Goal: Information Seeking & Learning: Check status

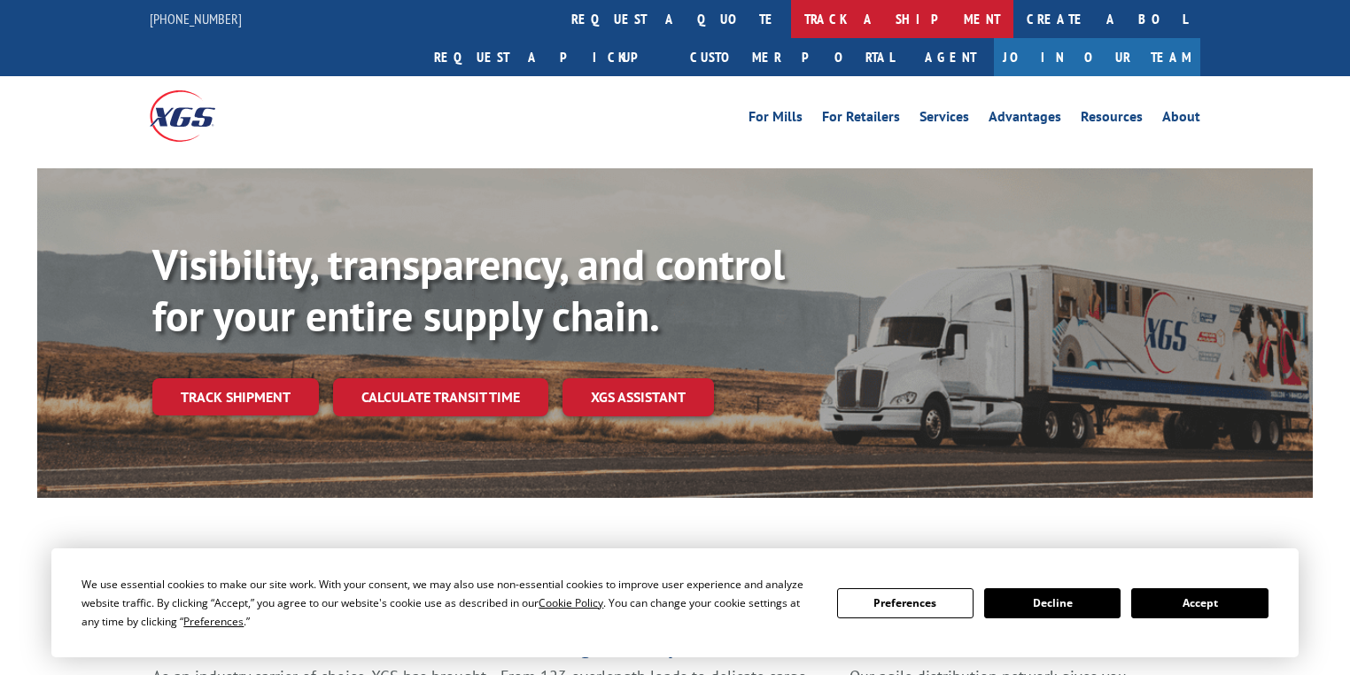
click at [791, 27] on link "track a shipment" at bounding box center [902, 19] width 222 height 38
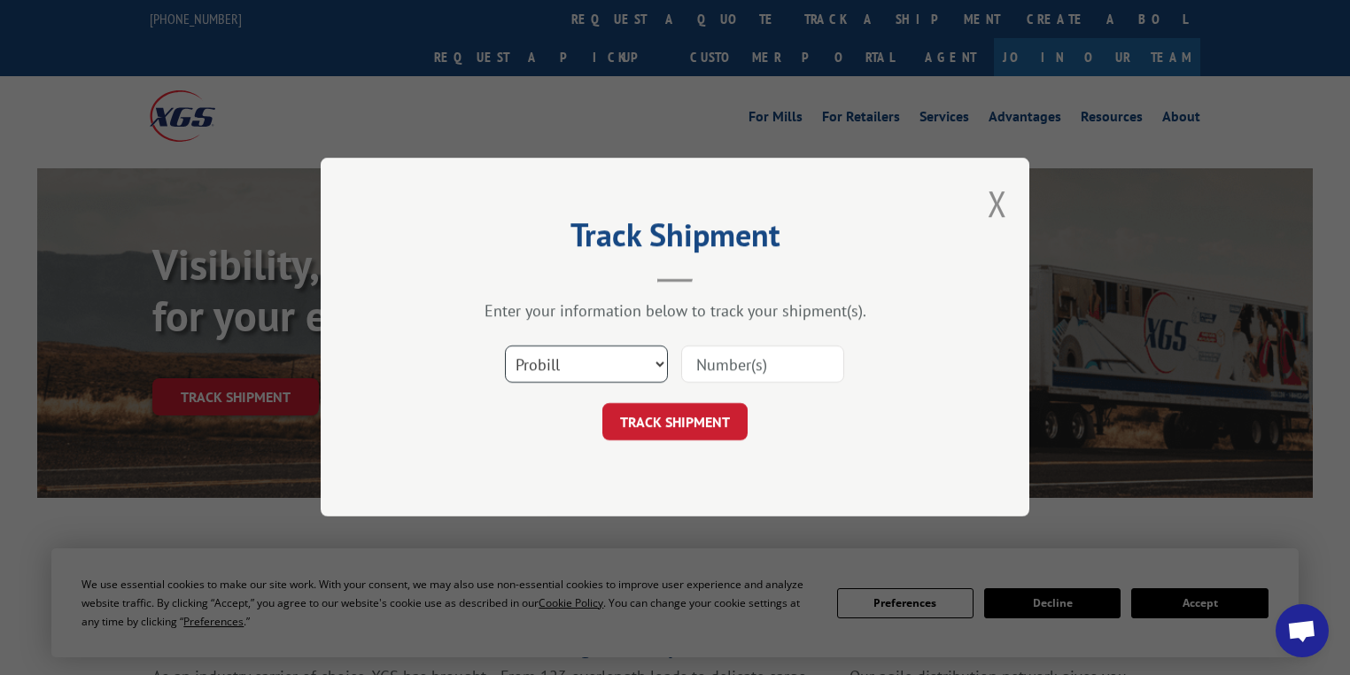
click at [530, 363] on select "Select category... Probill BOL PO" at bounding box center [586, 364] width 163 height 37
select select "po"
click at [505, 346] on select "Select category... Probill BOL PO" at bounding box center [586, 364] width 163 height 37
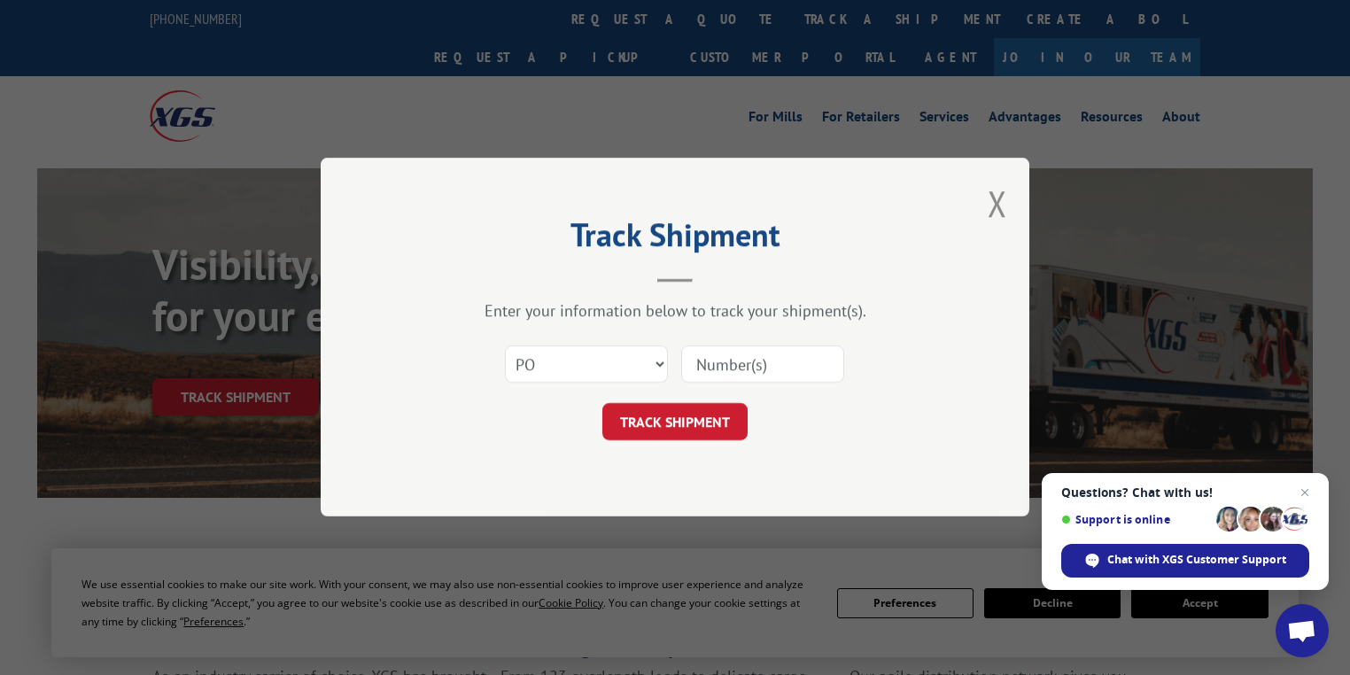
click at [723, 367] on input at bounding box center [762, 364] width 163 height 37
paste input "72533254"
type input "72533254"
click at [705, 412] on button "TRACK SHIPMENT" at bounding box center [674, 422] width 145 height 37
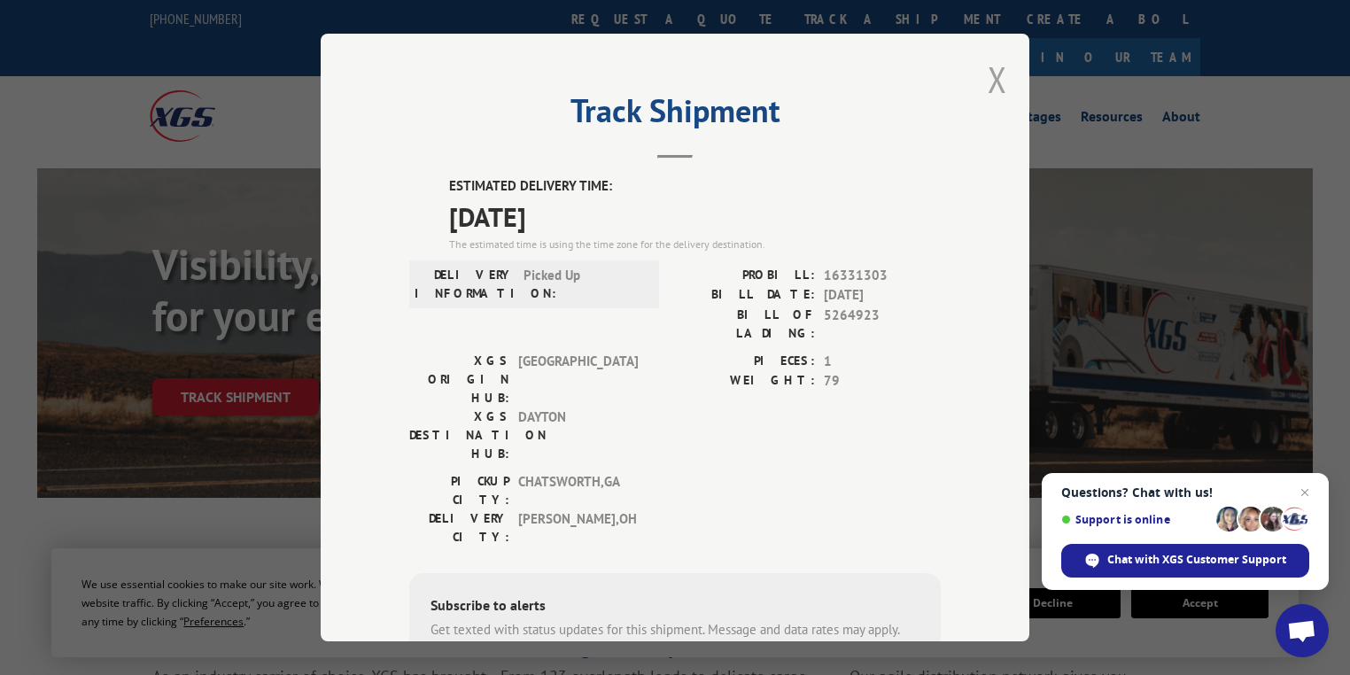
click at [991, 86] on button "Close modal" at bounding box center [996, 79] width 19 height 47
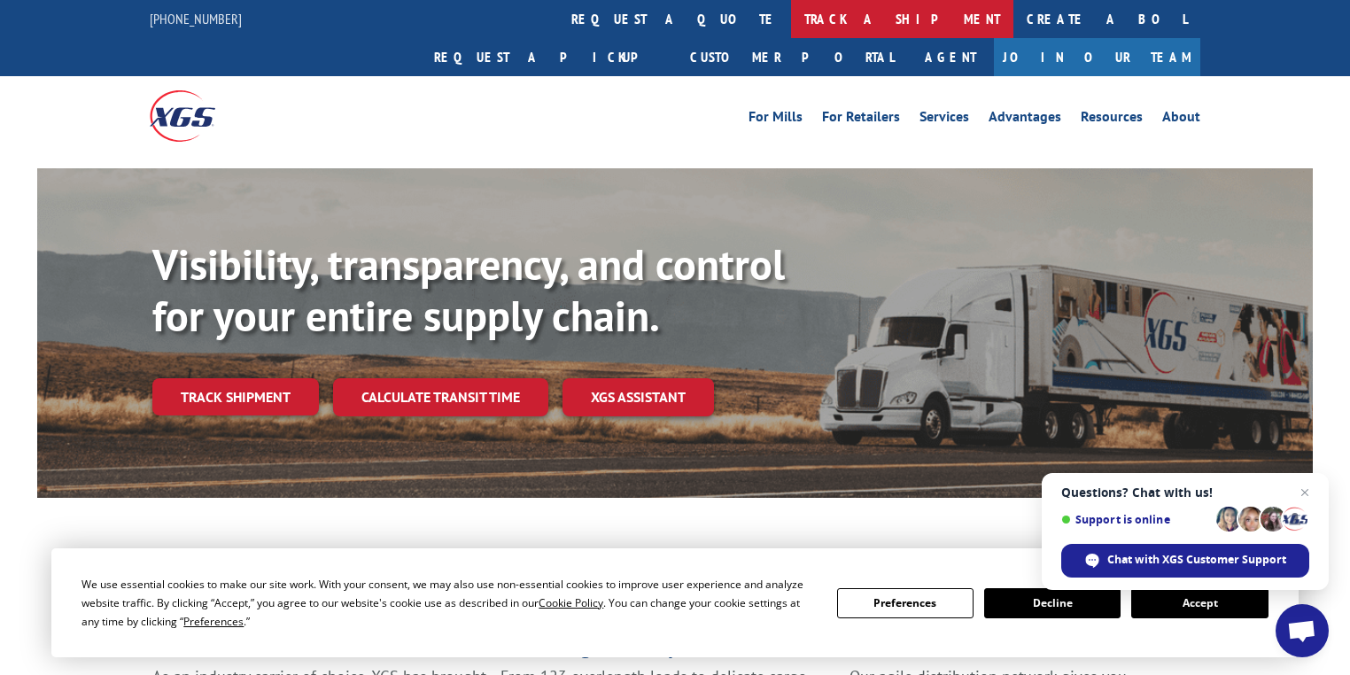
click at [791, 9] on link "track a shipment" at bounding box center [902, 19] width 222 height 38
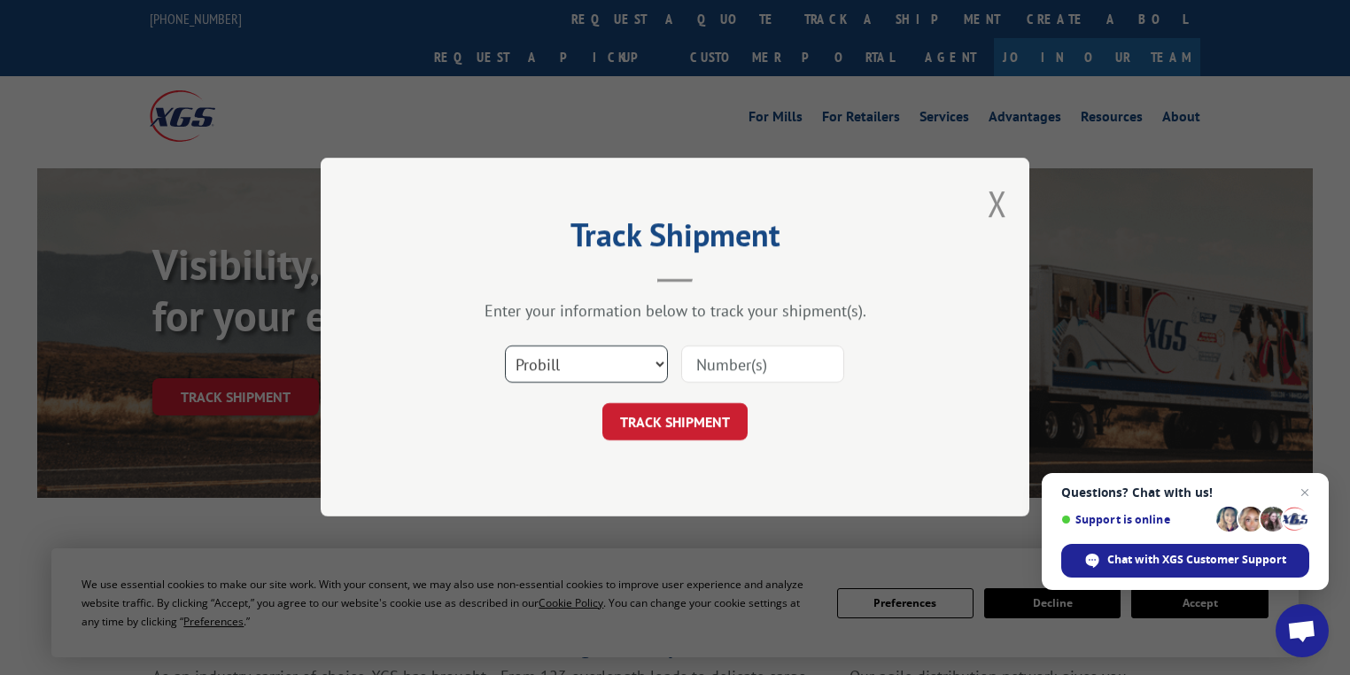
click at [541, 373] on select "Select category... Probill BOL PO" at bounding box center [586, 364] width 163 height 37
select select "po"
click at [505, 346] on select "Select category... Probill BOL PO" at bounding box center [586, 364] width 163 height 37
click at [719, 354] on input at bounding box center [762, 364] width 163 height 37
paste input "89541761"
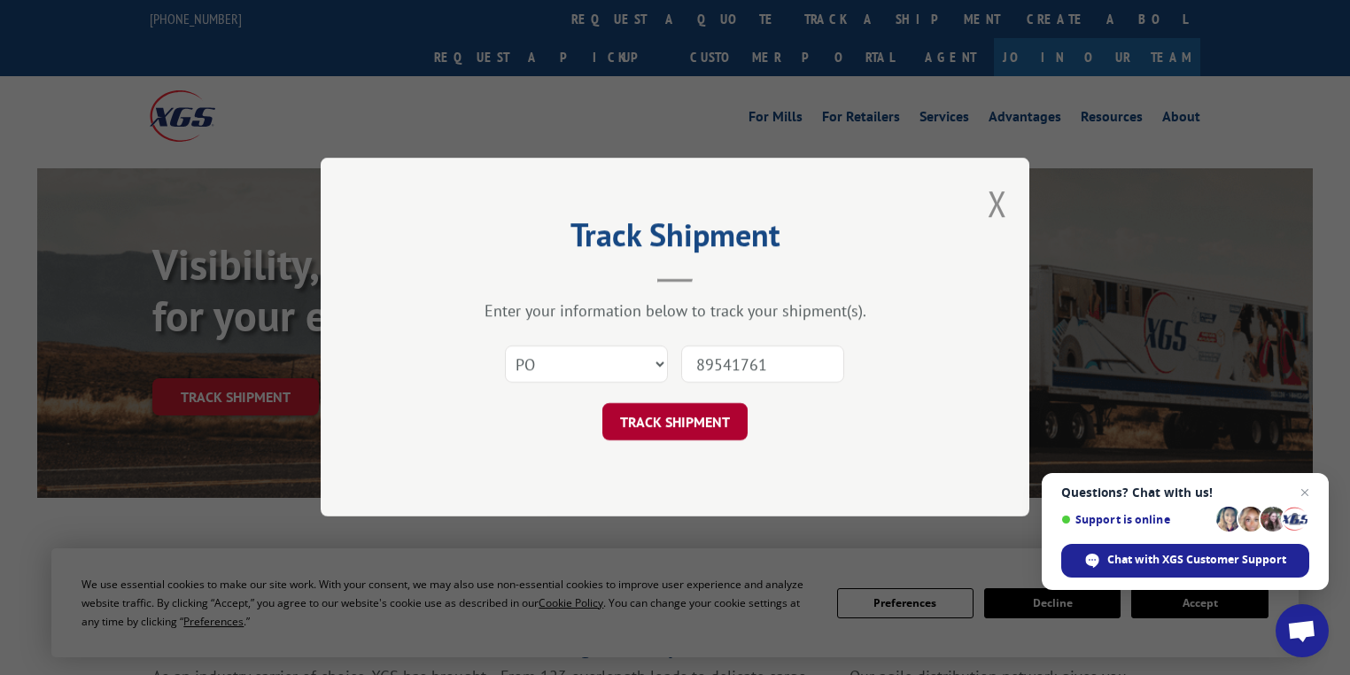
type input "89541761"
click at [712, 419] on button "TRACK SHIPMENT" at bounding box center [674, 422] width 145 height 37
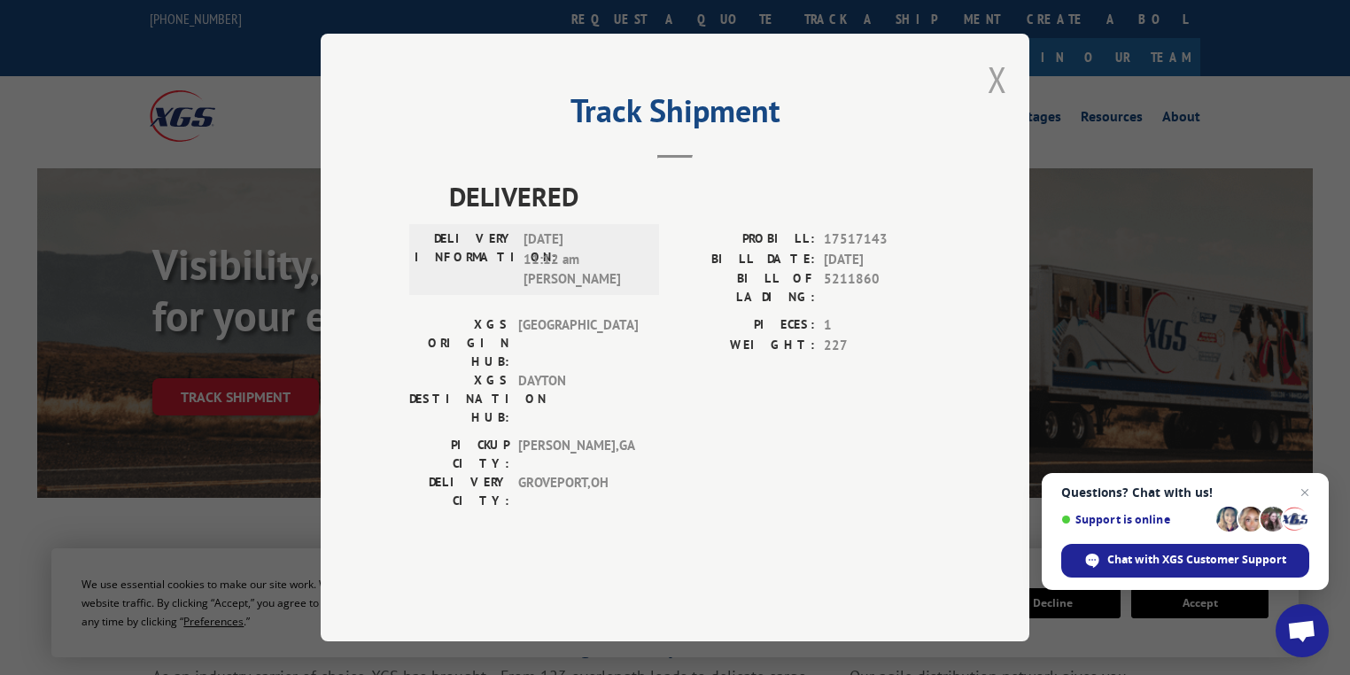
click at [999, 103] on button "Close modal" at bounding box center [996, 79] width 19 height 47
